Goal: Task Accomplishment & Management: Complete application form

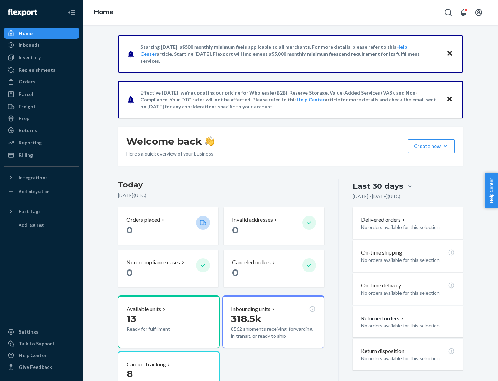
click at [446, 146] on button "Create new Create new inbound Create new order Create new product" at bounding box center [431, 146] width 47 height 14
click at [42, 45] on div "Inbounds" at bounding box center [41, 45] width 73 height 10
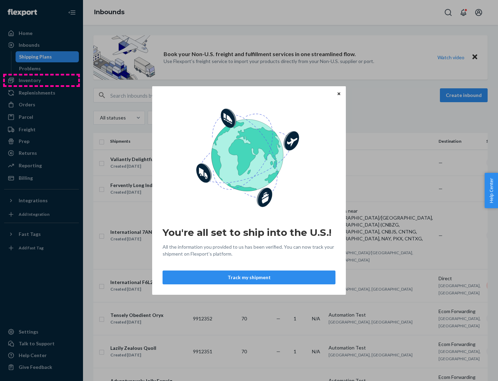
click at [42, 80] on div "You're all set to ship into the U.S.! All the information you provided to us ha…" at bounding box center [249, 190] width 498 height 381
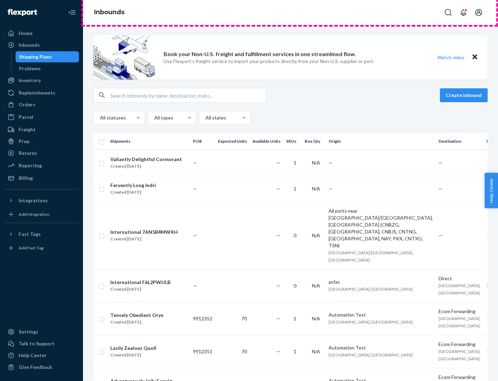
click at [291, 12] on div "Inbounds" at bounding box center [290, 12] width 415 height 25
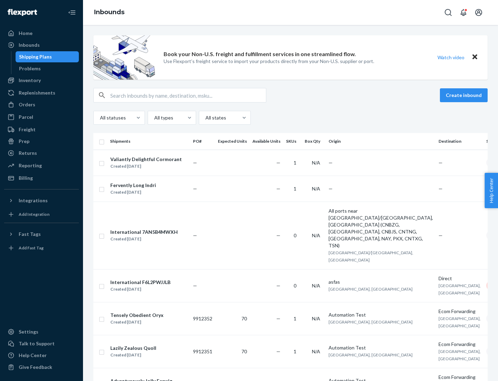
click at [291, 118] on div "All statuses All types All states" at bounding box center [290, 118] width 395 height 14
click at [34, 57] on div "Shipping Plans" at bounding box center [35, 56] width 33 height 7
click at [465, 95] on button "Create inbound" at bounding box center [464, 95] width 48 height 14
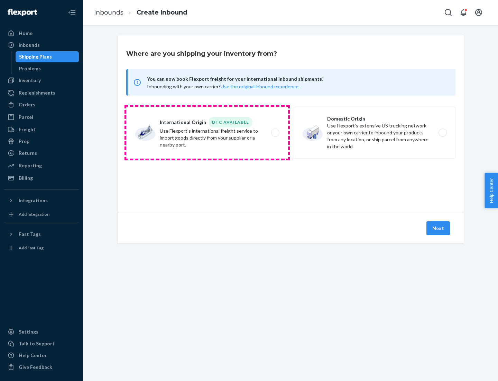
click at [207, 133] on label "International Origin DTC Available Use Flexport's international freight service…" at bounding box center [207, 133] width 162 height 52
click at [275, 133] on input "International Origin DTC Available Use Flexport's international freight service…" at bounding box center [277, 132] width 4 height 4
radio input "true"
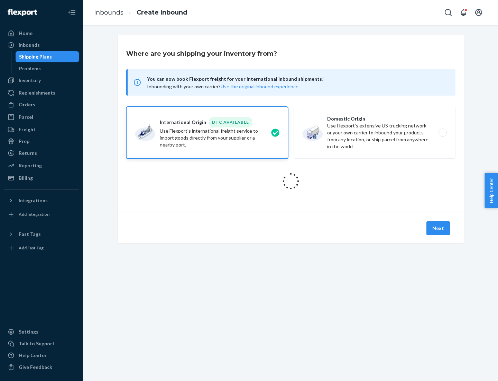
click at [291, 181] on icon at bounding box center [290, 180] width 19 height 19
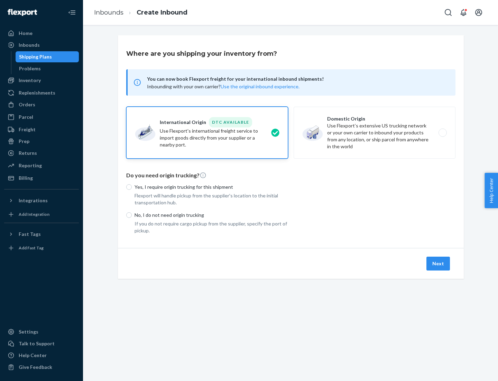
click at [211, 187] on p "Yes, I require origin trucking for this shipment" at bounding box center [212, 186] width 154 height 7
click at [132, 187] on input "Yes, I require origin trucking for this shipment" at bounding box center [129, 187] width 6 height 6
radio input "true"
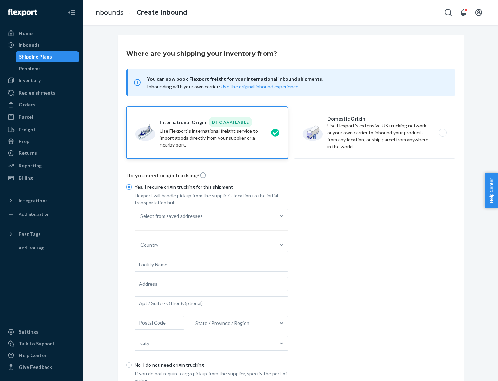
scroll to position [13, 0]
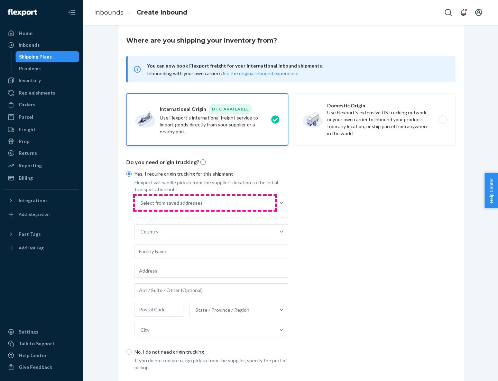
click at [205, 202] on div "Select from saved addresses" at bounding box center [205, 203] width 141 height 14
click at [141, 202] on input "Select from saved addresses" at bounding box center [141, 202] width 1 height 7
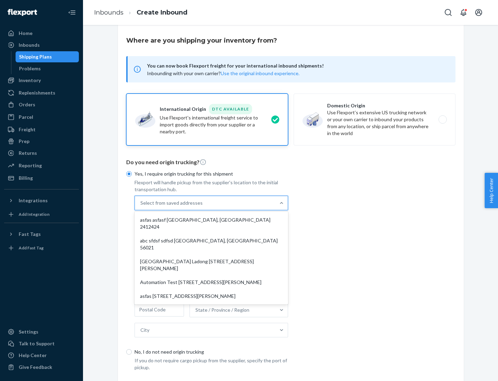
scroll to position [30, 0]
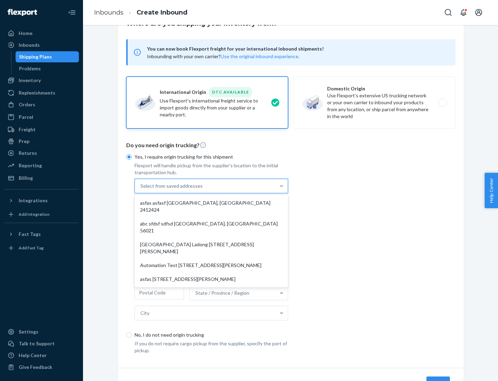
click at [211, 202] on div "asfas asfasf [GEOGRAPHIC_DATA], [GEOGRAPHIC_DATA] 2412424" at bounding box center [211, 206] width 151 height 21
click at [141, 189] on input "option asfas asfasf [GEOGRAPHIC_DATA], [GEOGRAPHIC_DATA] 2412424 focused, 1 of …" at bounding box center [141, 185] width 1 height 7
type input "asfas"
type input "asfasf"
type input "2412424"
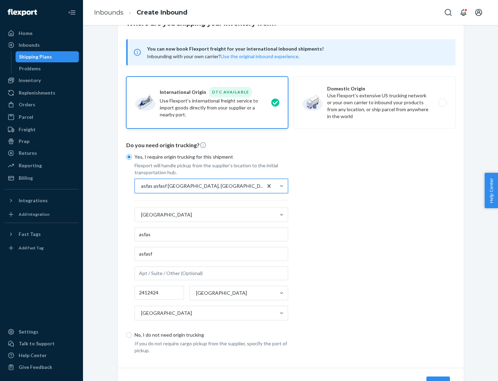
scroll to position [64, 0]
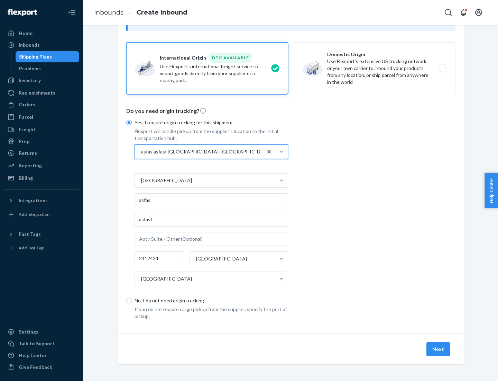
click at [439, 349] on button "Next" at bounding box center [439, 349] width 24 height 14
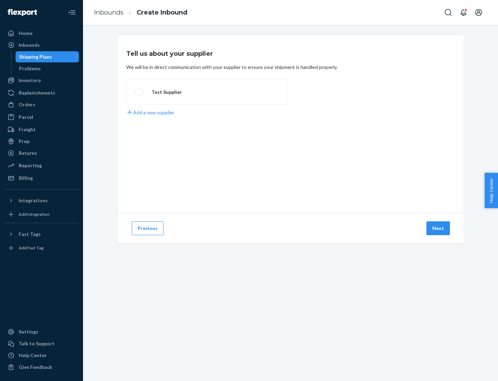
click at [207, 92] on label "Test Supplier" at bounding box center [207, 92] width 162 height 26
click at [139, 92] on input "Test Supplier" at bounding box center [137, 92] width 4 height 4
radio input "true"
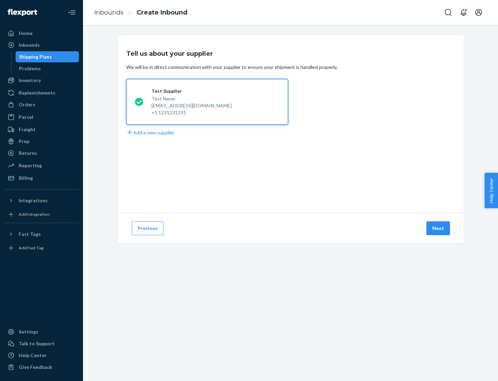
click at [439, 228] on button "Next" at bounding box center [439, 228] width 24 height 14
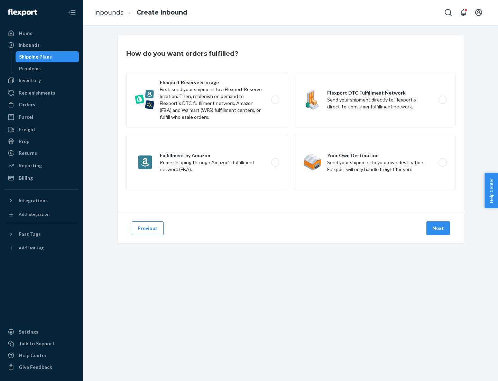
click at [207, 162] on label "Fulfillment by Amazon Prime shipping through Amazon’s fulfillment network (FBA)." at bounding box center [207, 162] width 162 height 55
click at [275, 162] on input "Fulfillment by Amazon Prime shipping through Amazon’s fulfillment network (FBA)." at bounding box center [277, 162] width 4 height 4
radio input "true"
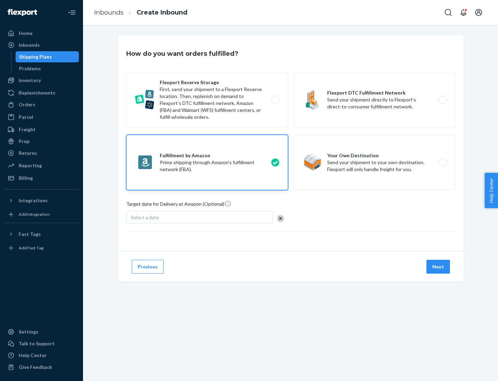
click at [439, 267] on button "Next" at bounding box center [439, 267] width 24 height 14
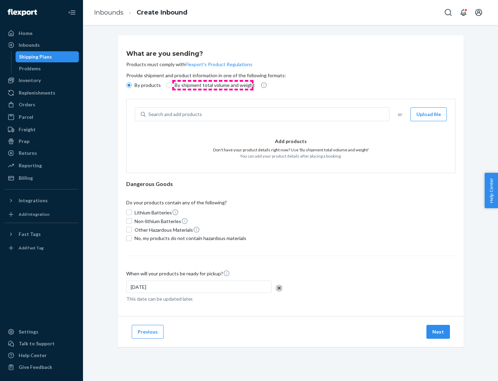
click at [213, 85] on p "By shipment total volume and weight" at bounding box center [215, 85] width 80 height 7
click at [172, 85] on input "By shipment total volume and weight" at bounding box center [169, 85] width 6 height 6
radio input "true"
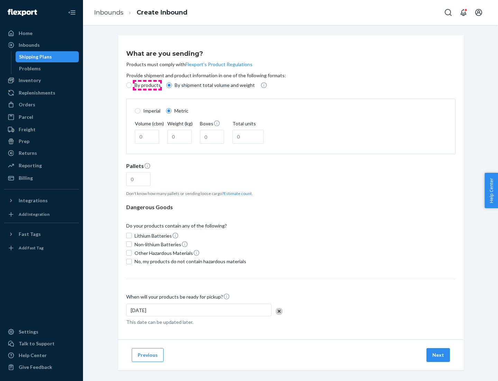
click at [147, 85] on p "By products" at bounding box center [148, 85] width 26 height 7
click at [132, 85] on input "By products" at bounding box center [129, 85] width 6 height 6
radio input "true"
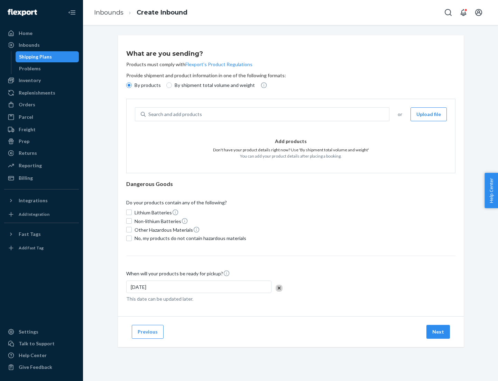
click at [268, 114] on div "Search and add products" at bounding box center [268, 114] width 244 height 12
click at [149, 114] on input "Search and add products" at bounding box center [148, 114] width 1 height 7
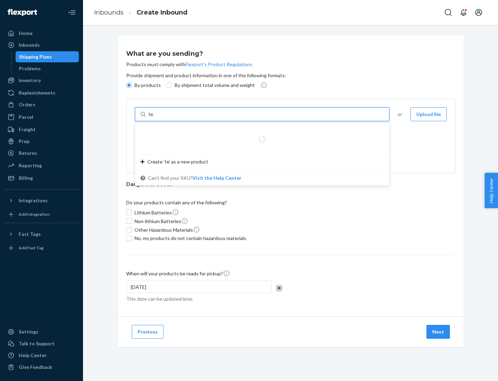
type input "test"
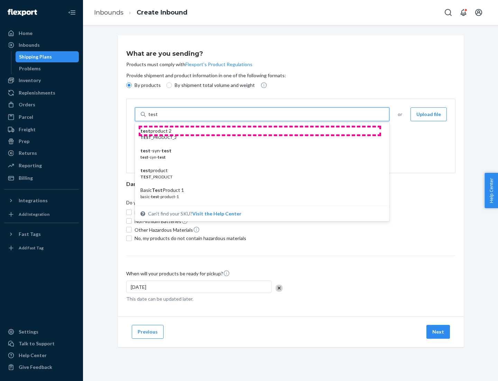
click at [260, 131] on div "test product 2" at bounding box center [260, 130] width 238 height 7
click at [157, 118] on input "test" at bounding box center [152, 114] width 9 height 7
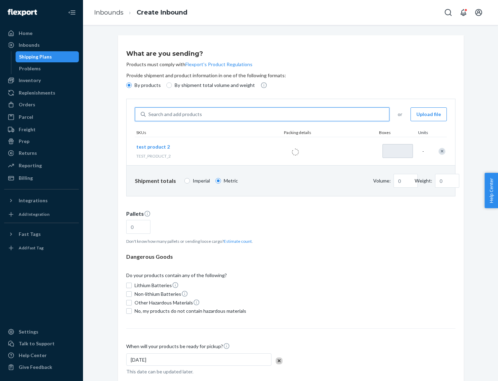
type input "1"
type input "0.02"
type input "22.23"
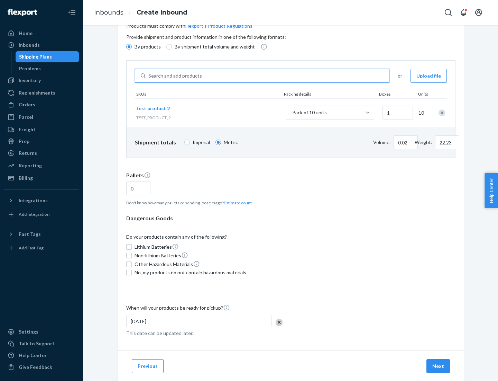
click at [236, 202] on button "Estimate count" at bounding box center [238, 203] width 28 height 6
type input "1"
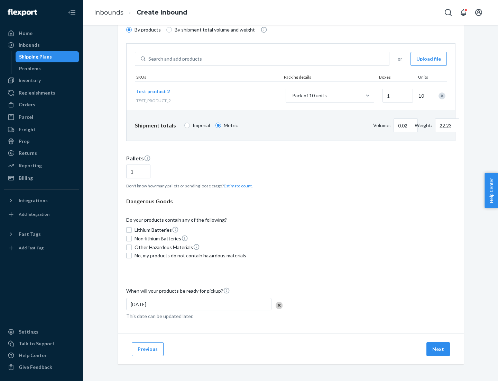
click at [189, 255] on span "No, my products do not contain hazardous materials" at bounding box center [191, 255] width 112 height 7
click at [132, 255] on input "No, my products do not contain hazardous materials" at bounding box center [129, 256] width 6 height 6
checkbox input "true"
click at [439, 349] on button "Next" at bounding box center [439, 349] width 24 height 14
